Goal: Navigation & Orientation: Find specific page/section

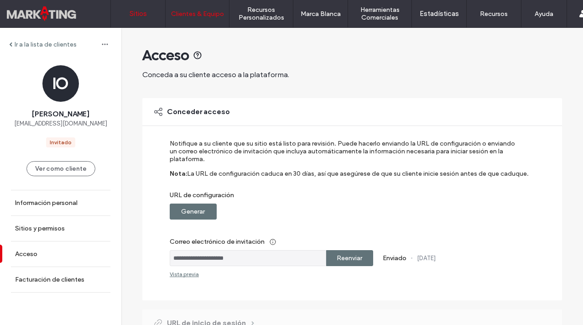
click at [131, 16] on label "Sitios" at bounding box center [138, 14] width 17 height 8
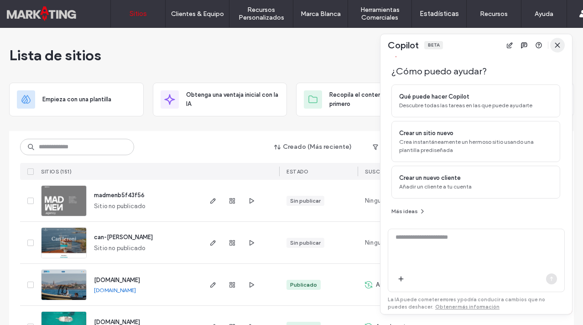
click at [561, 42] on icon "button" at bounding box center [557, 45] width 7 height 7
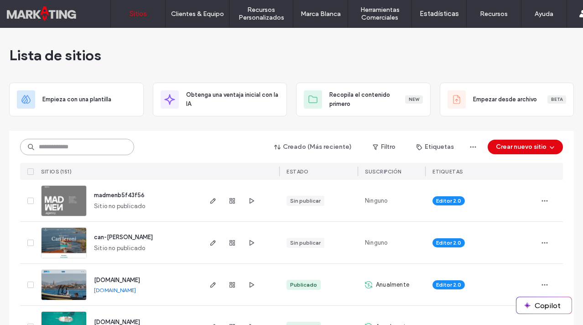
click at [63, 142] on input at bounding box center [77, 147] width 114 height 16
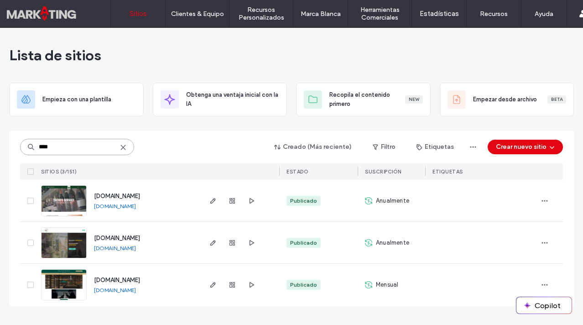
type input "****"
click at [115, 279] on span "www.islavinos.es" at bounding box center [117, 280] width 46 height 7
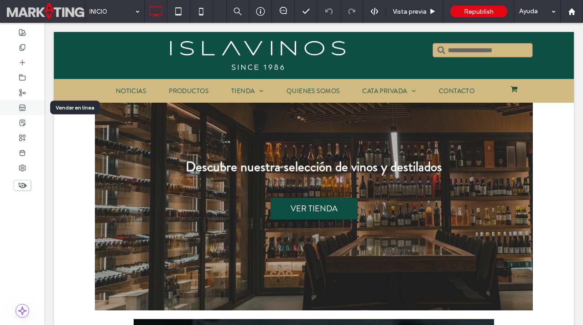
click at [24, 107] on use at bounding box center [22, 107] width 6 height 5
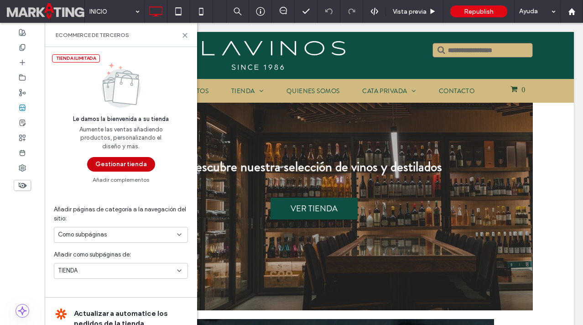
click at [106, 163] on button "Gestionar tienda" at bounding box center [121, 164] width 68 height 15
